Goal: Task Accomplishment & Management: Manage account settings

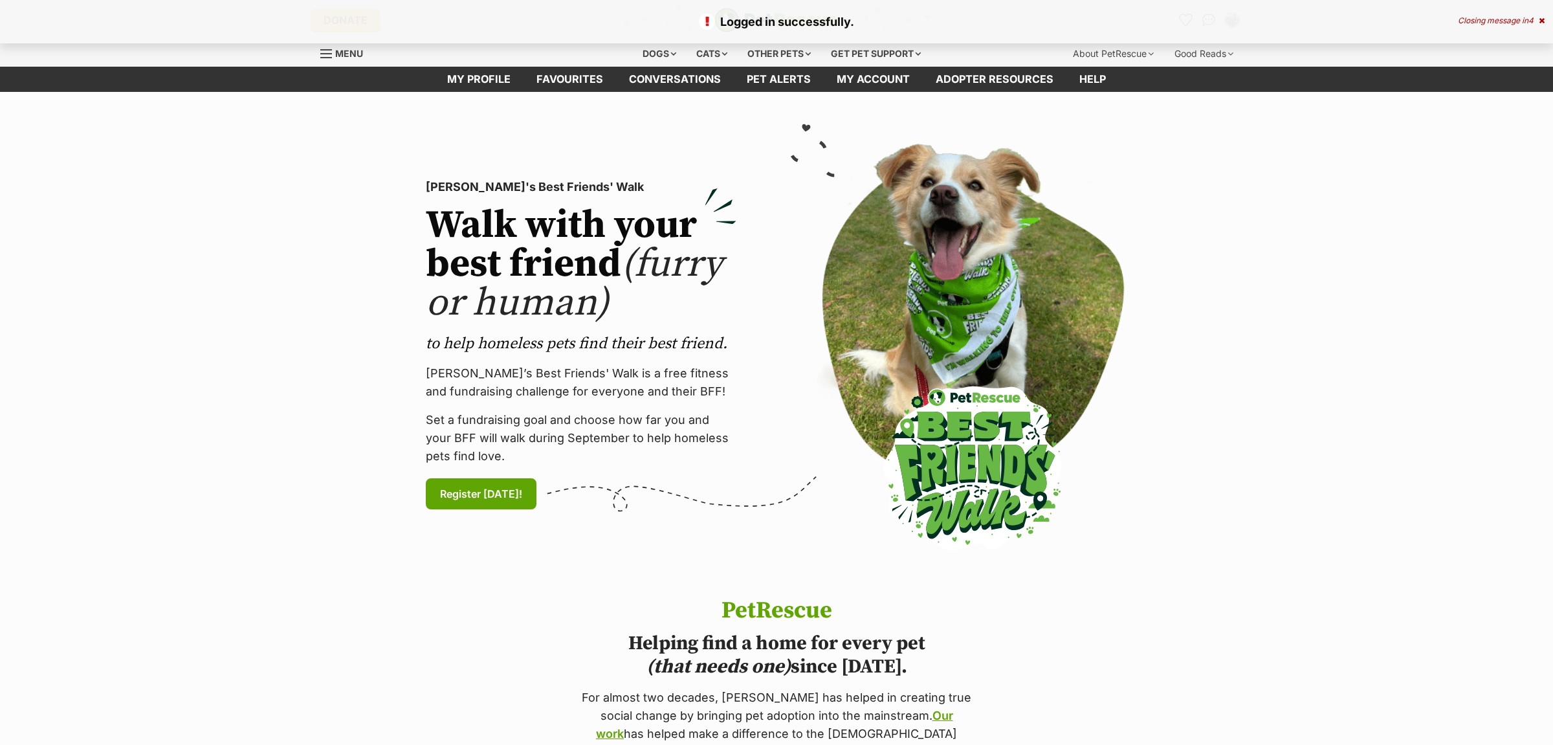
click at [1539, 18] on icon at bounding box center [1541, 21] width 6 height 8
click at [1208, 19] on img "Conversations" at bounding box center [1208, 20] width 17 height 17
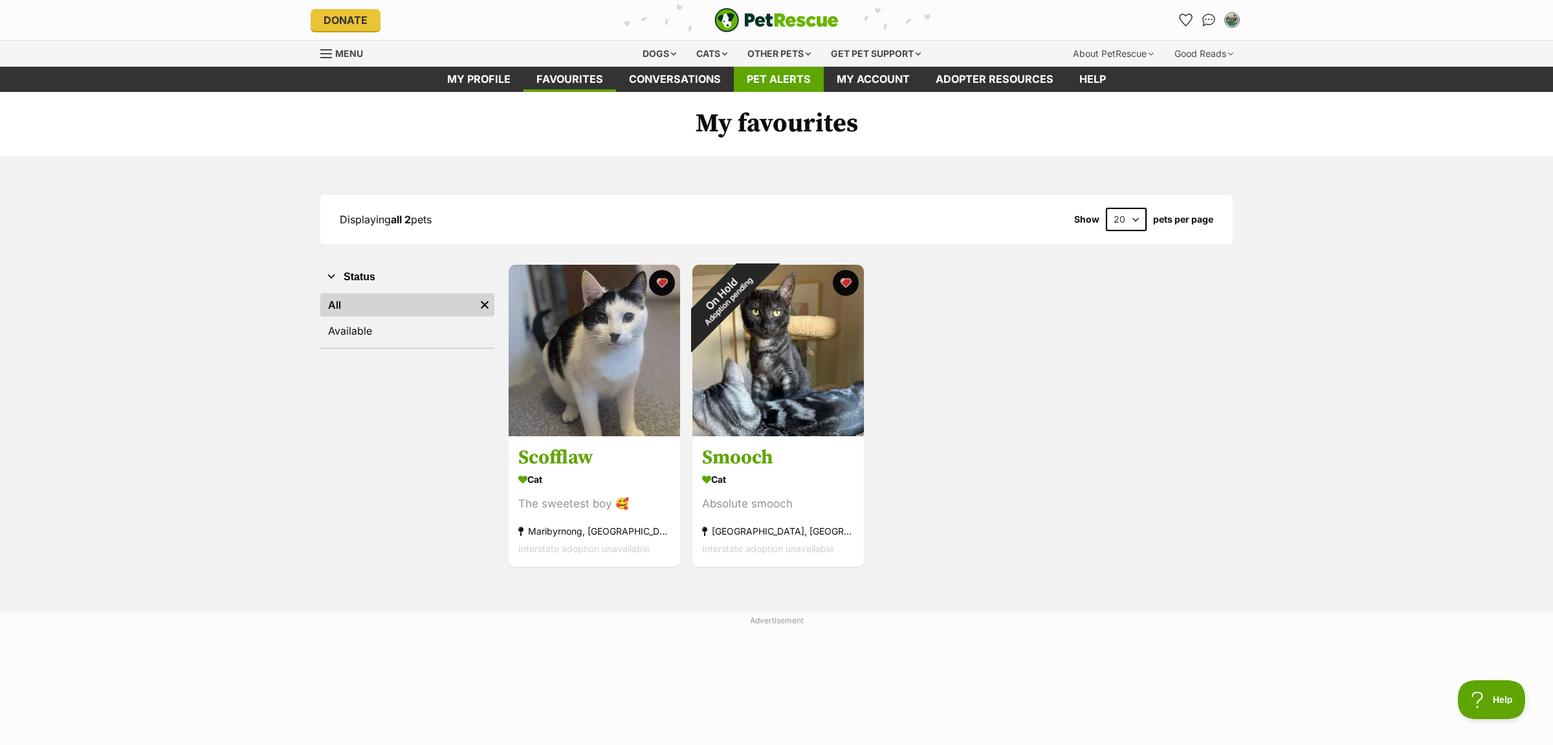
click at [789, 81] on link "Pet alerts" at bounding box center [779, 79] width 90 height 25
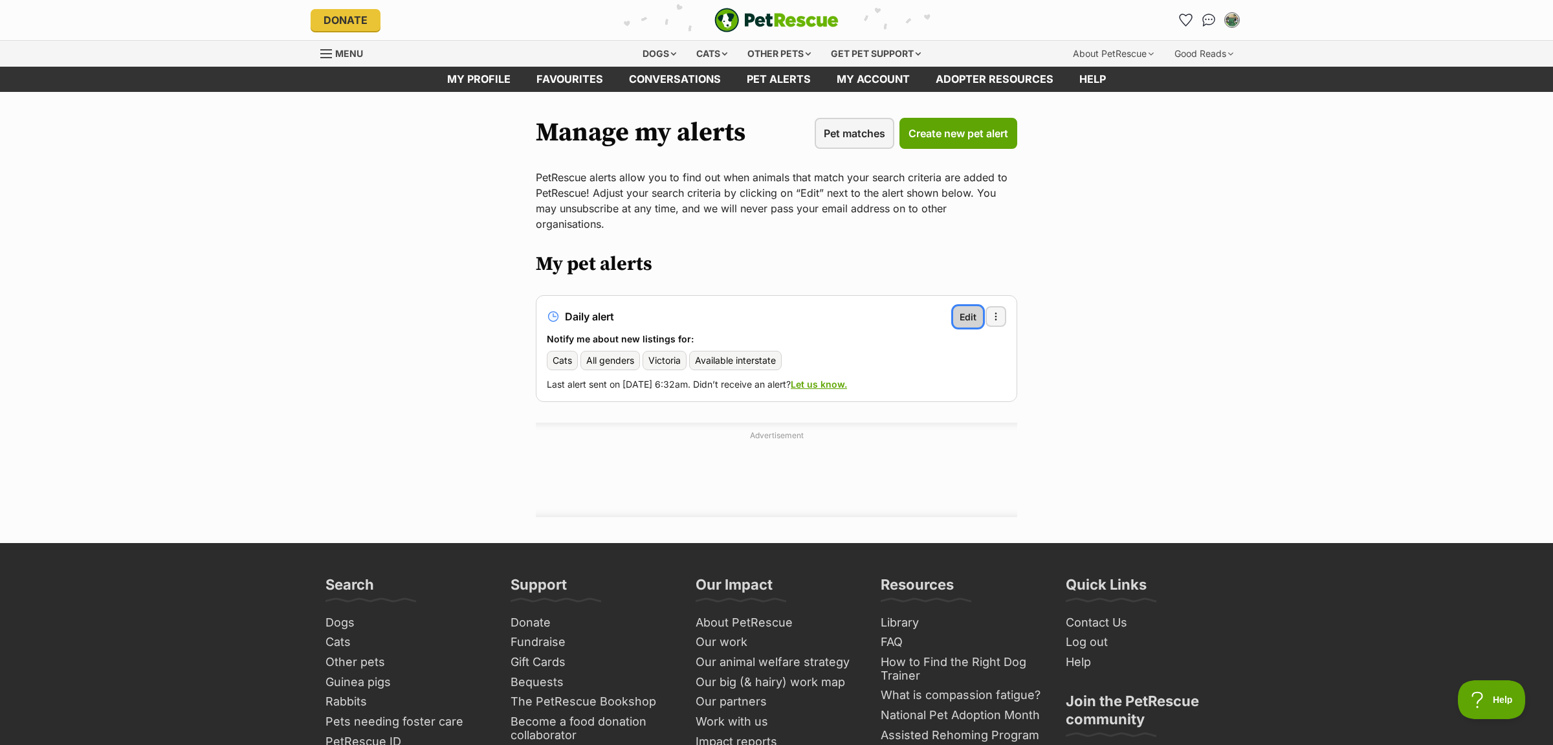
click at [973, 310] on span "Edit" at bounding box center [967, 317] width 17 height 14
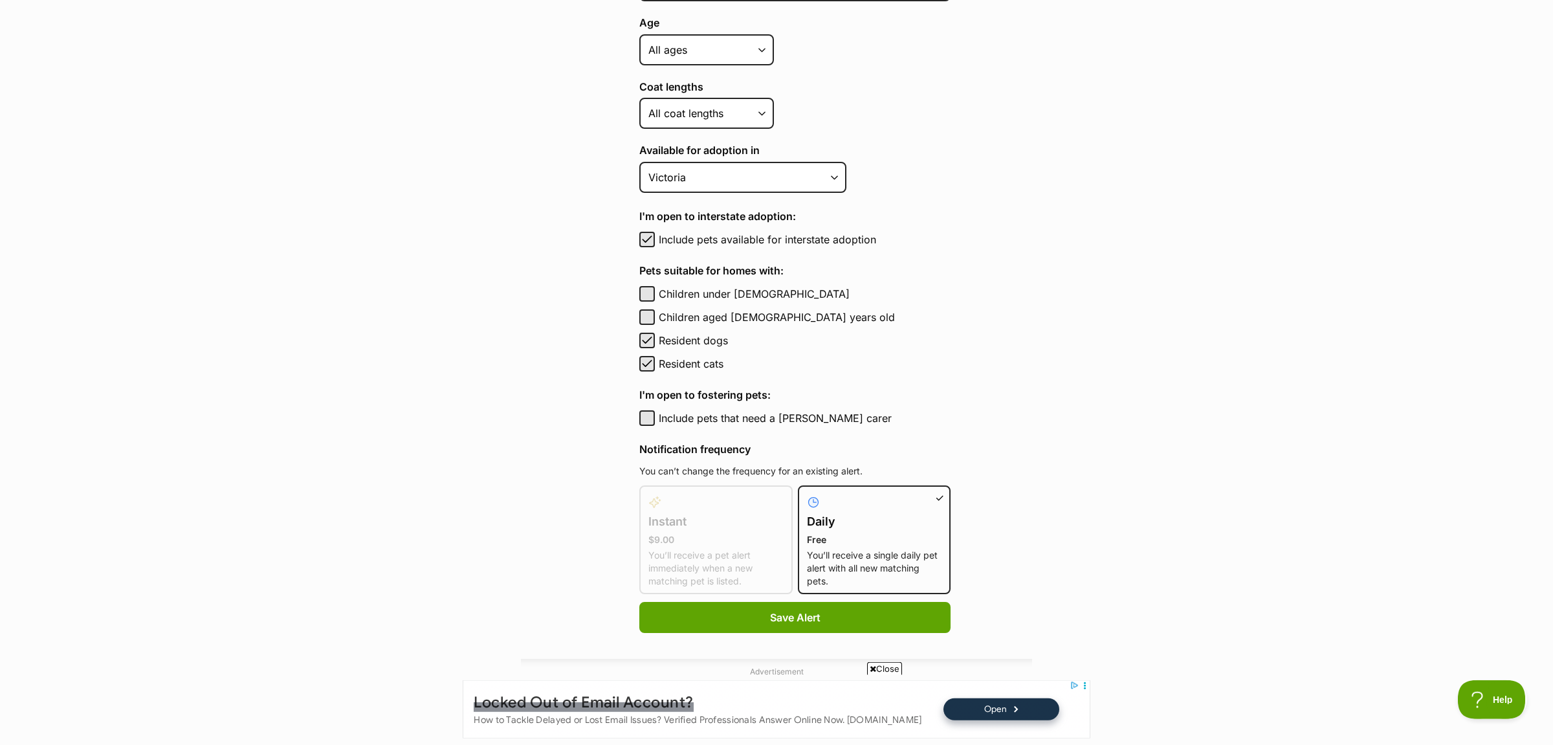
scroll to position [611, 0]
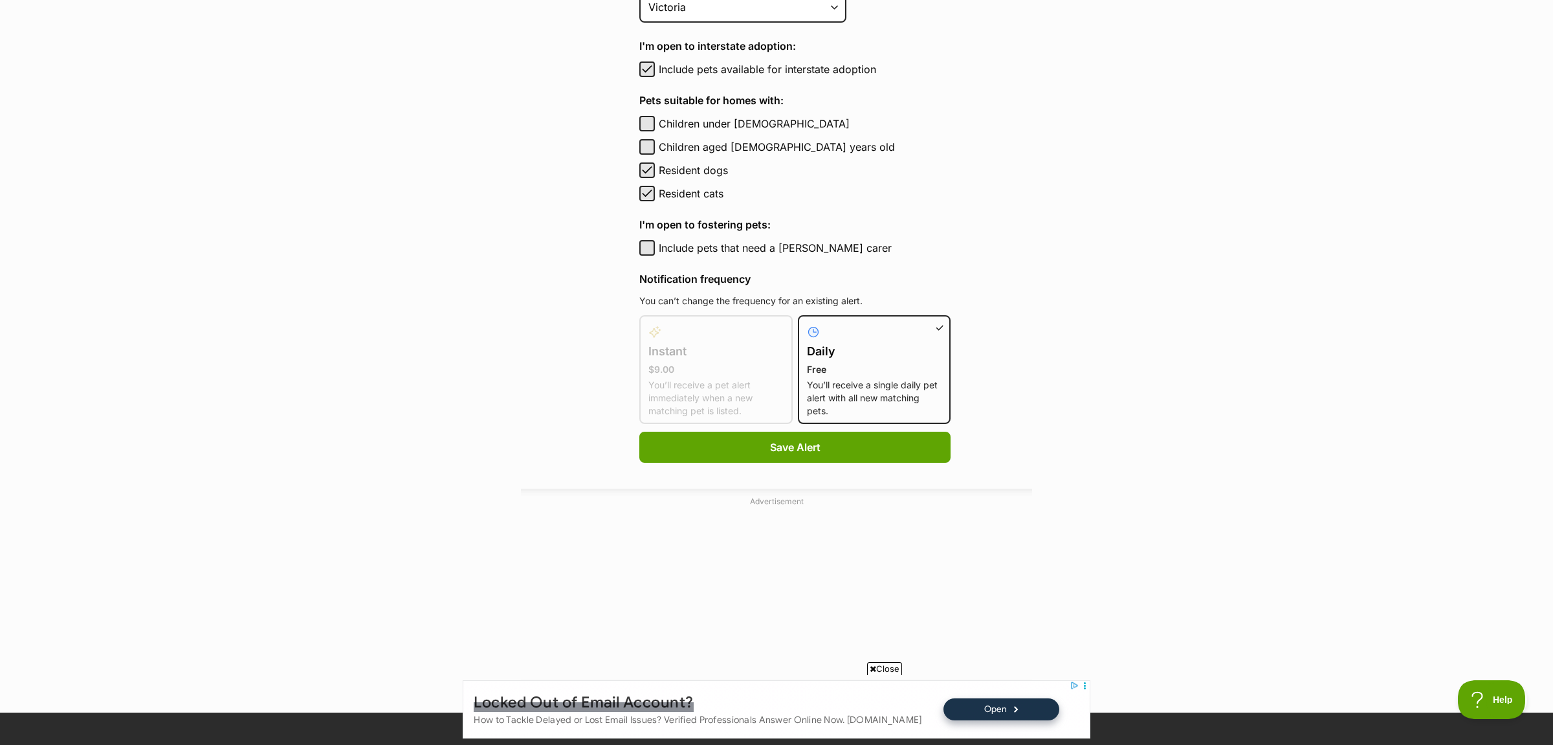
click at [807, 326] on icon at bounding box center [812, 331] width 10 height 10
click at [806, 323] on input "Daily Free You’ll receive a single daily pet alert with all new matching pets." at bounding box center [806, 323] width 1 height 1
click at [899, 324] on div at bounding box center [874, 332] width 135 height 16
click at [807, 323] on input "Daily Free You’ll receive a single daily pet alert with all new matching pets." at bounding box center [806, 323] width 1 height 1
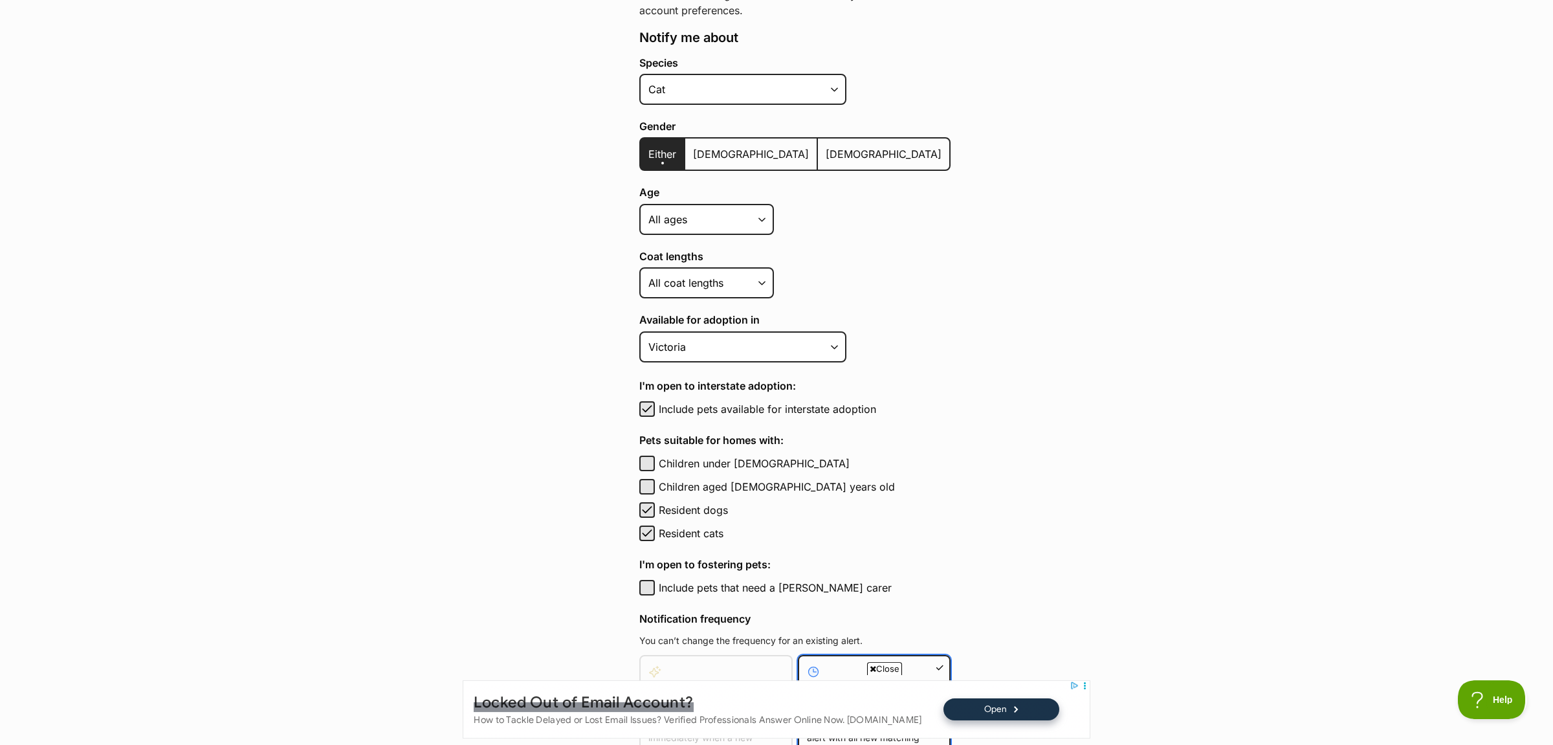
scroll to position [0, 0]
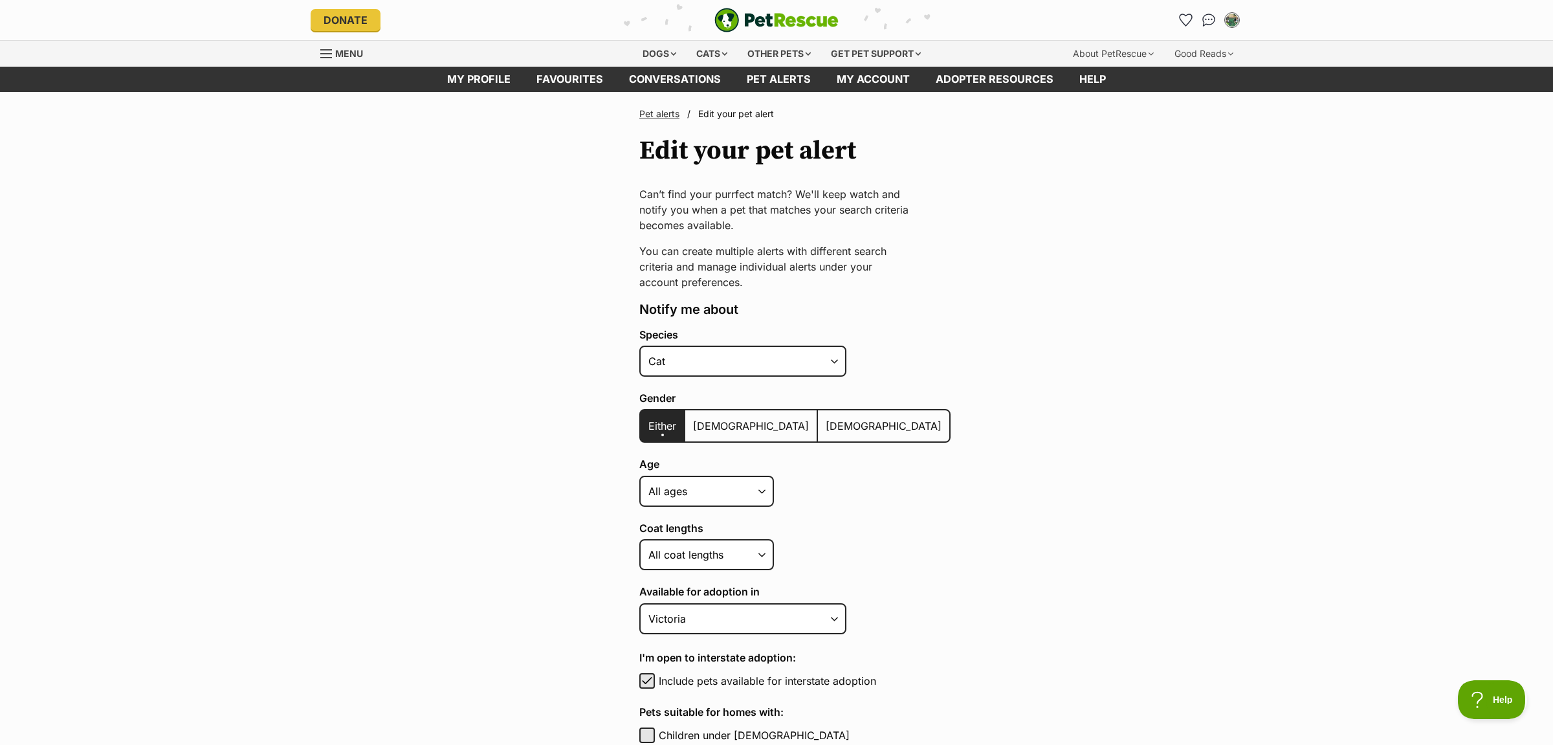
click at [659, 110] on link "Pet alerts" at bounding box center [659, 113] width 40 height 11
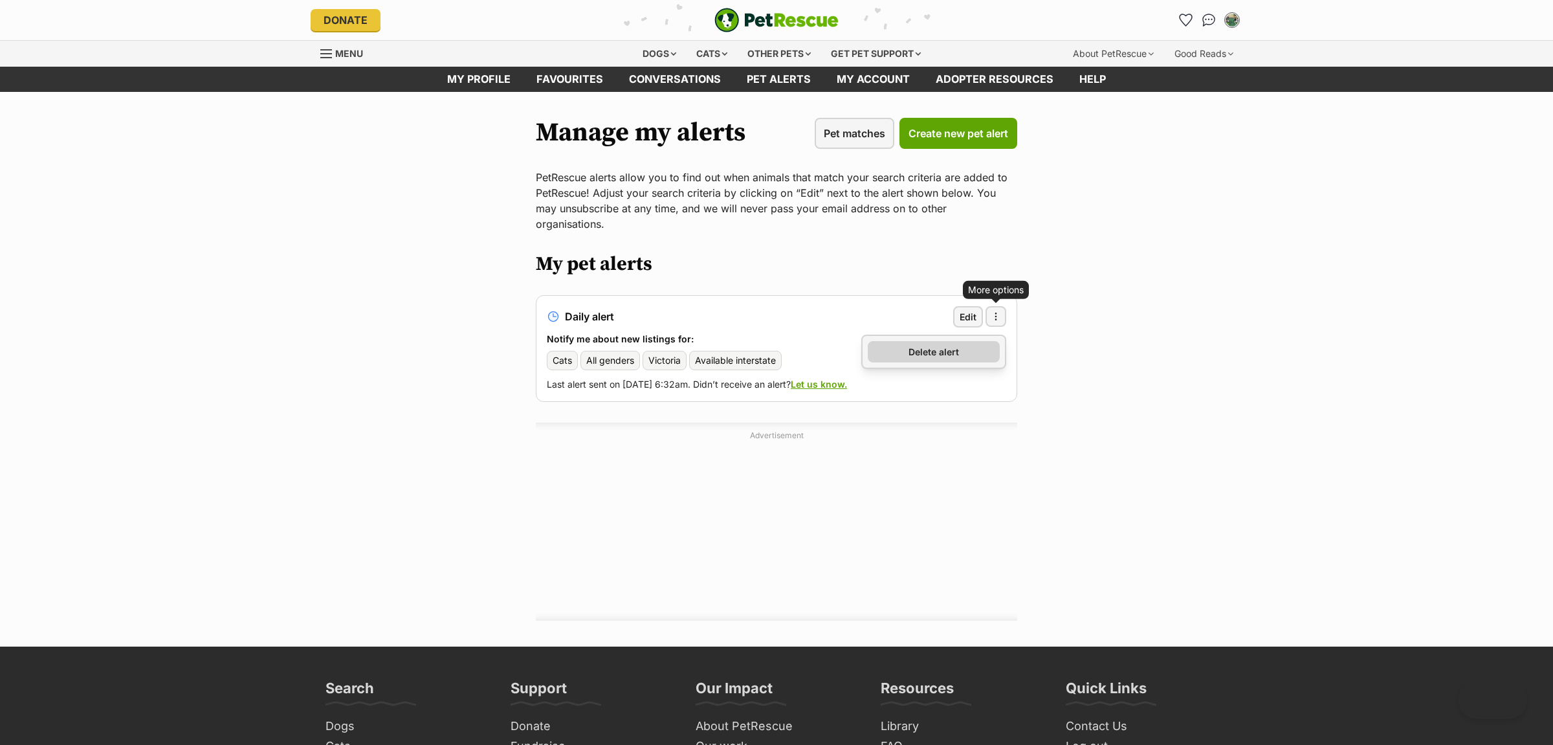
click at [950, 345] on span "Delete alert" at bounding box center [933, 352] width 50 height 14
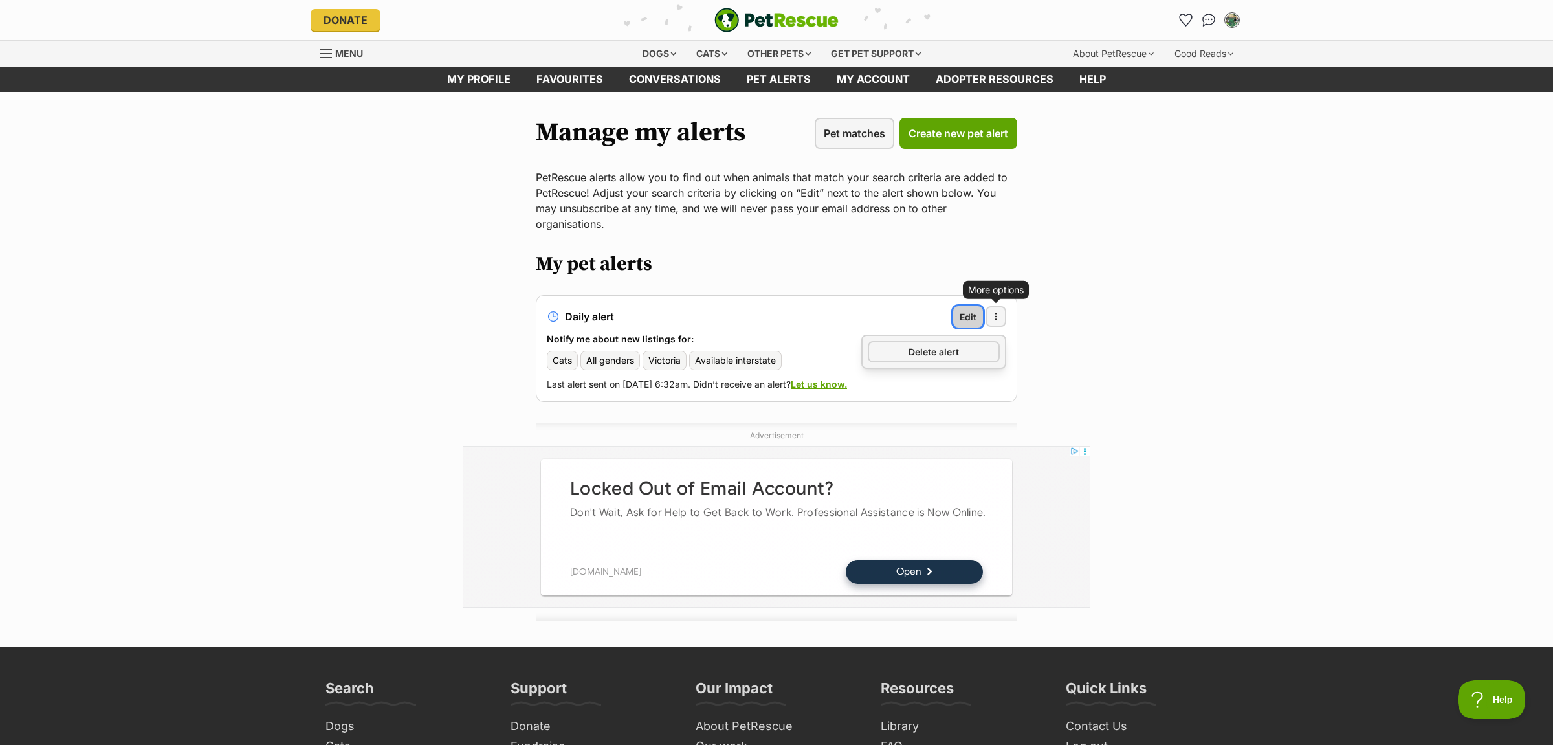
click at [967, 310] on span "Edit" at bounding box center [967, 317] width 17 height 14
